Goal: Transaction & Acquisition: Subscribe to service/newsletter

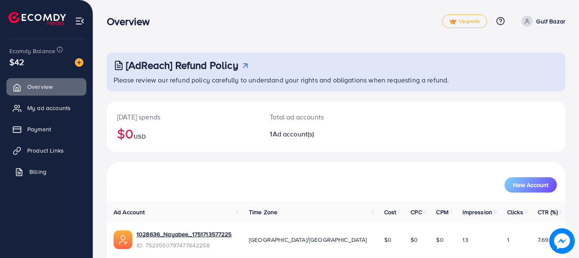
click at [50, 169] on link "Billing" at bounding box center [46, 171] width 80 height 17
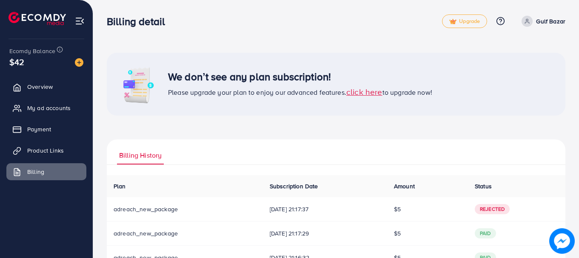
click at [363, 94] on span "click here" at bounding box center [364, 91] width 36 height 11
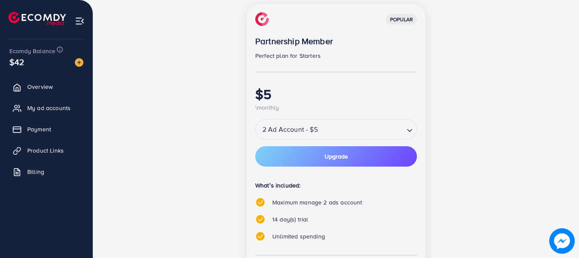
scroll to position [128, 0]
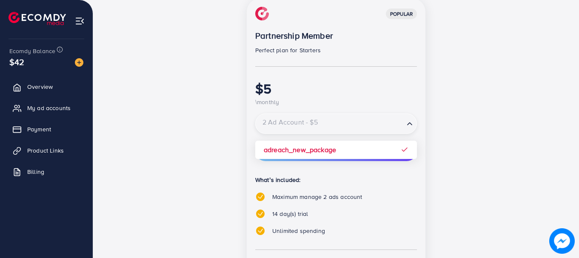
click at [347, 130] on input "Search for option" at bounding box center [329, 124] width 147 height 15
click at [213, 145] on div "popular Partnership Member Perfect plan for Starters $5 \monthly 2 Ad Account -…" at bounding box center [335, 174] width 367 height 352
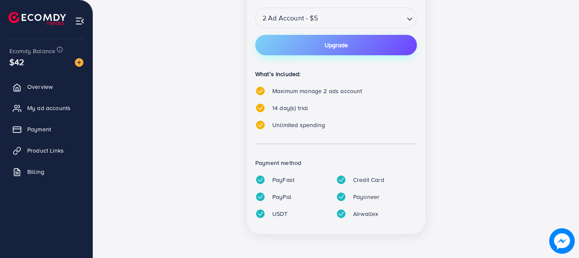
scroll to position [63, 0]
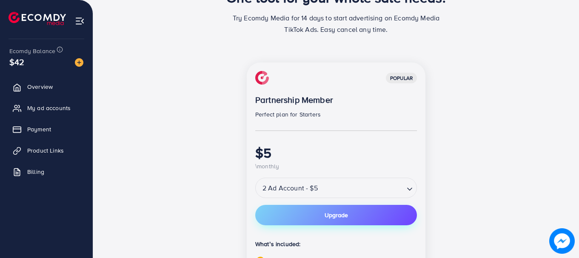
click at [342, 216] on span "Upgrade" at bounding box center [335, 215] width 23 height 6
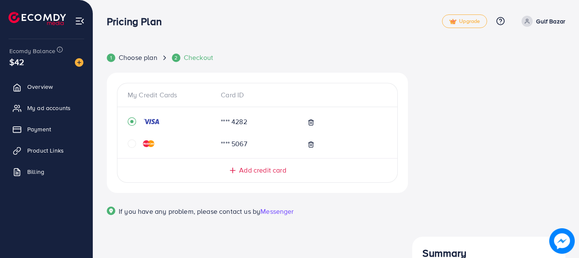
scroll to position [21, 0]
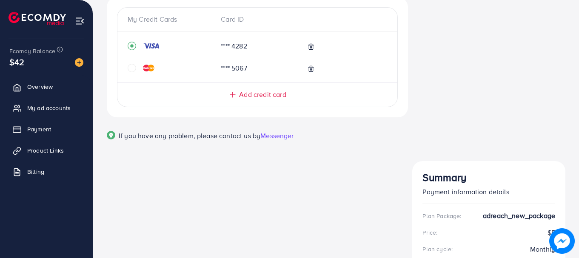
scroll to position [56, 0]
click at [132, 68] on icon "circle" at bounding box center [132, 68] width 9 height 9
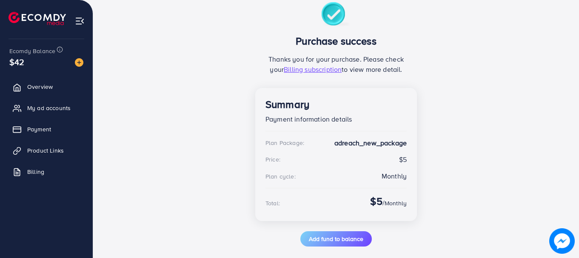
scroll to position [80, 0]
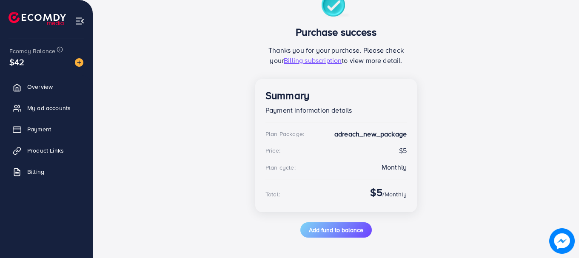
click at [575, 189] on div "1 Choose plan 2 Checkout Purchase success Thanks you for your purchase. Please …" at bounding box center [336, 89] width 486 height 338
click at [44, 89] on span "Overview" at bounding box center [42, 86] width 26 height 9
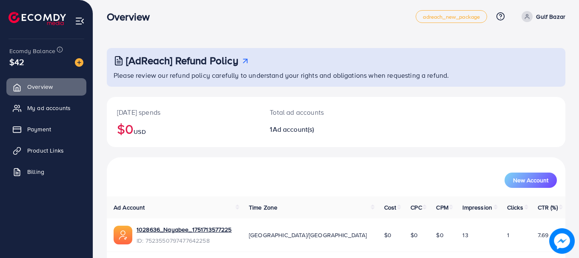
scroll to position [34, 0]
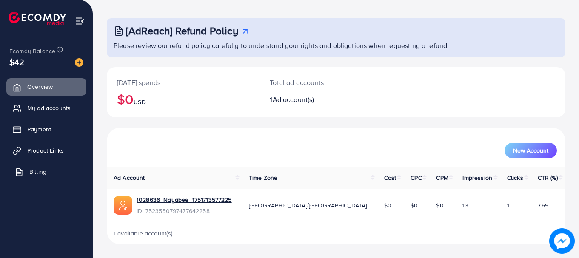
click at [50, 170] on link "Billing" at bounding box center [46, 171] width 80 height 17
